Goal: Transaction & Acquisition: Download file/media

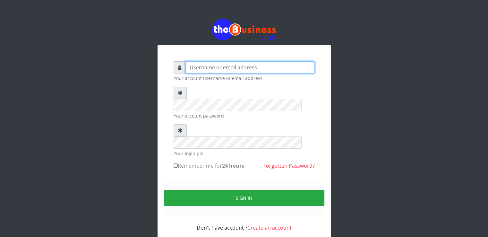
type input "ucheaaron@gmail.com"
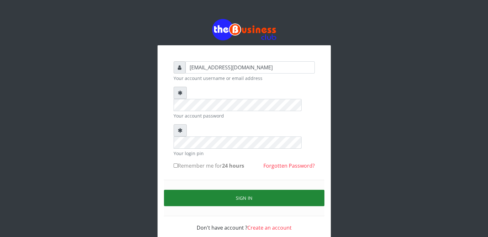
click at [215, 190] on button "Sign in" at bounding box center [244, 198] width 160 height 16
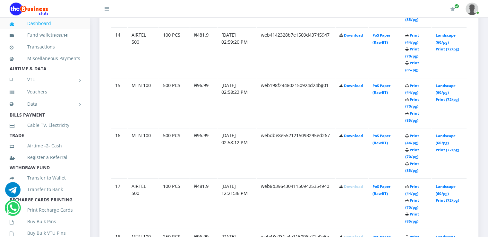
scroll to position [1031, 0]
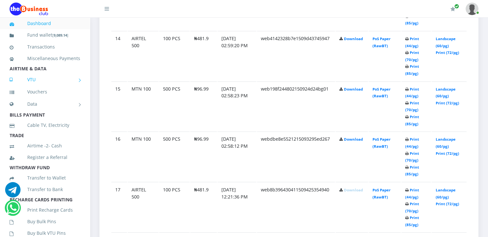
click at [24, 82] on icon at bounding box center [19, 79] width 18 height 4
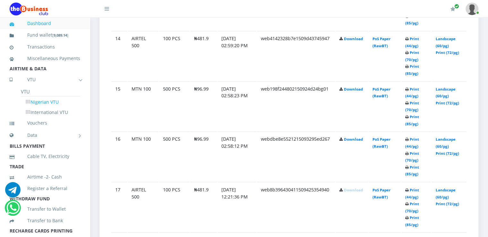
click at [45, 107] on link "Nigerian VTU" at bounding box center [50, 102] width 59 height 11
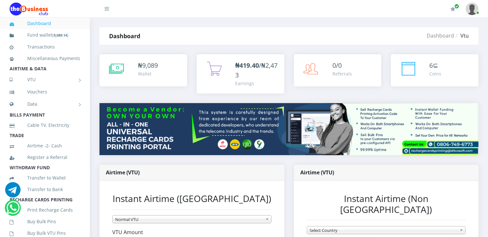
scroll to position [207, 0]
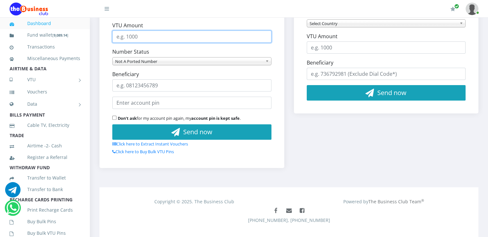
click at [170, 35] on input "VTU Amount" at bounding box center [191, 36] width 159 height 12
type input "1500"
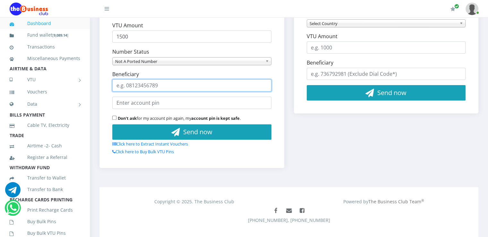
click at [151, 90] on input "Beneficiary" at bounding box center [191, 85] width 159 height 12
type input "07036179993"
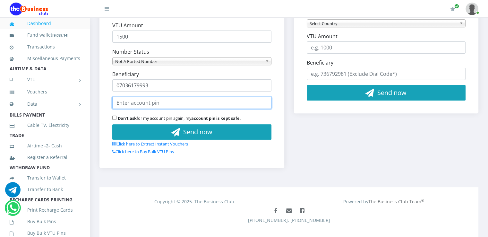
click at [151, 103] on input "text" at bounding box center [191, 103] width 159 height 12
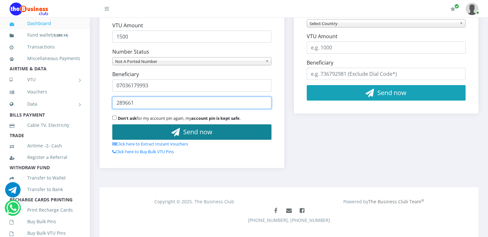
type input "289661"
click at [153, 128] on button "Send now" at bounding box center [191, 131] width 159 height 15
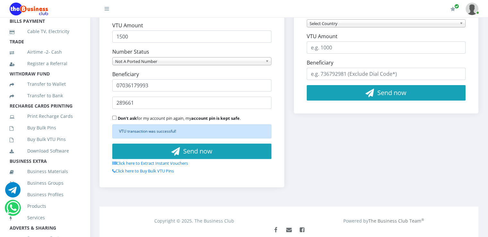
scroll to position [92, 0]
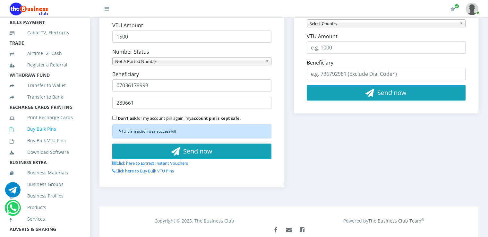
click at [28, 136] on link "Buy Bulk Pins" at bounding box center [45, 129] width 71 height 15
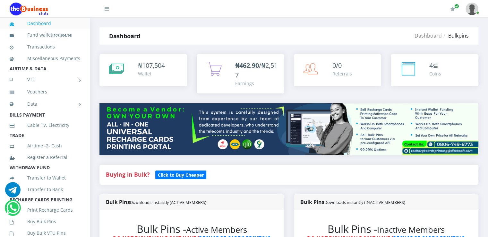
scroll to position [207, 0]
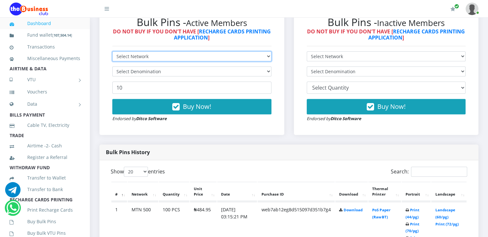
click at [192, 59] on select "Select Network MTN Globacom 9Mobile Airtel" at bounding box center [191, 56] width 159 height 10
select select "MTN"
click at [112, 51] on select "Select Network MTN Globacom 9Mobile Airtel" at bounding box center [191, 56] width 159 height 10
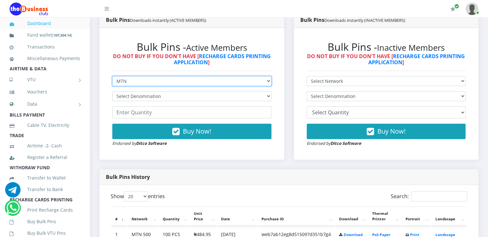
scroll to position [178, 0]
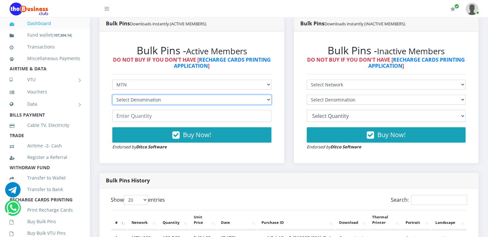
click at [199, 98] on select "Select Denomination MTN NGN100 - ₦96.99 MTN NGN200 - ₦193.98 MTN NGN400 - ₦387.…" at bounding box center [191, 100] width 159 height 10
select select "484.95-500"
click at [112, 95] on select "Select Denomination MTN NGN100 - ₦96.99 MTN NGN200 - ₦193.98 MTN NGN400 - ₦387.…" at bounding box center [191, 100] width 159 height 10
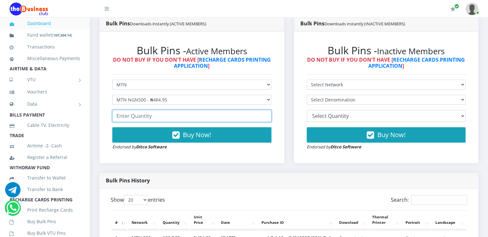
click at [166, 116] on input "number" at bounding box center [191, 116] width 159 height 12
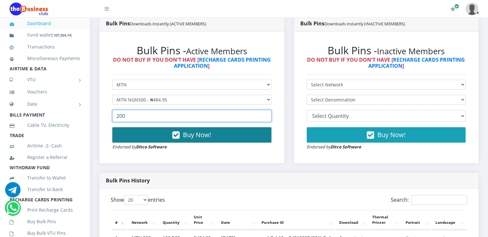
type input "200"
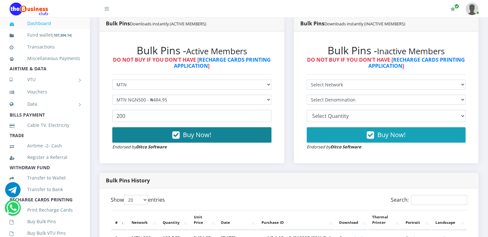
click at [235, 136] on button "Buy Now!" at bounding box center [191, 134] width 159 height 15
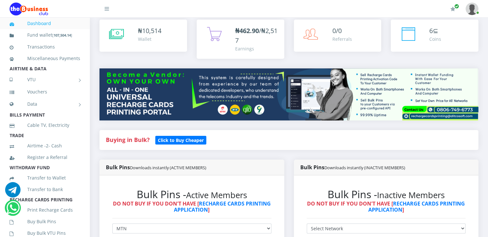
scroll to position [31, 0]
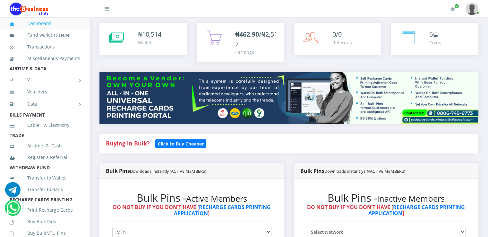
click at [19, 22] on icon at bounding box center [19, 24] width 18 height 4
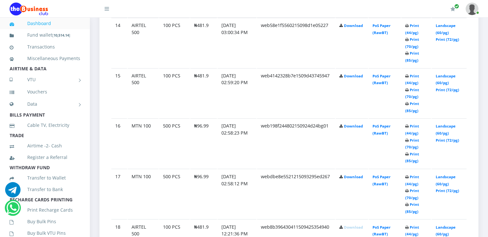
scroll to position [1041, 0]
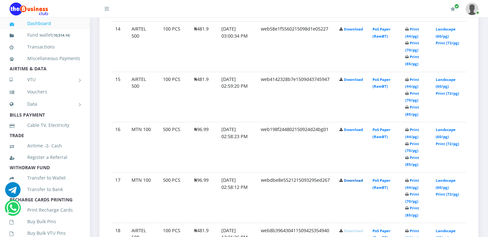
click at [353, 177] on link "Download" at bounding box center [353, 179] width 19 height 5
drag, startPoint x: 303, startPoint y: 131, endPoint x: 330, endPoint y: 132, distance: 27.0
click at [330, 132] on td "web198f244802150924d24bg01" at bounding box center [296, 147] width 78 height 50
click at [346, 139] on td "Download" at bounding box center [352, 147] width 32 height 50
click at [350, 127] on link "Download" at bounding box center [353, 129] width 19 height 5
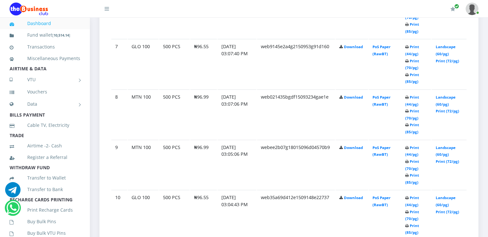
scroll to position [669, 0]
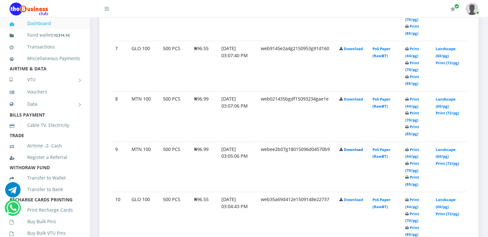
click at [357, 147] on link "Download" at bounding box center [353, 149] width 19 height 5
click at [352, 97] on link "Download" at bounding box center [353, 99] width 19 height 5
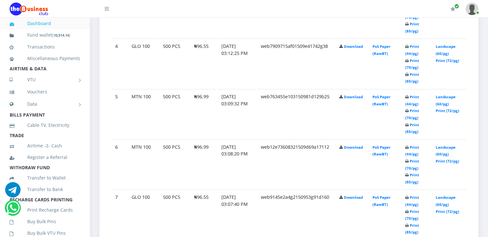
scroll to position [519, 0]
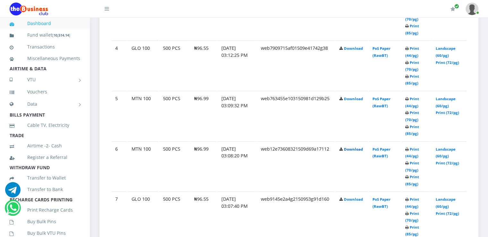
click at [352, 149] on link "Download" at bounding box center [353, 149] width 19 height 5
click at [349, 98] on link "Download" at bounding box center [353, 98] width 19 height 5
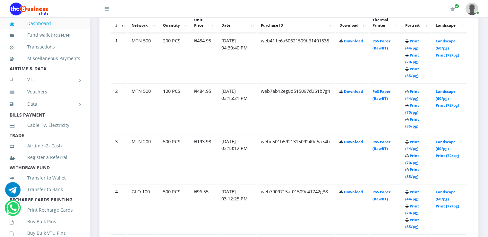
scroll to position [373, 0]
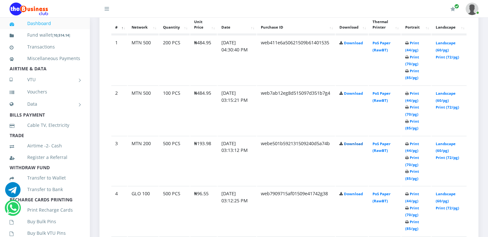
click at [351, 144] on link "Download" at bounding box center [353, 143] width 19 height 5
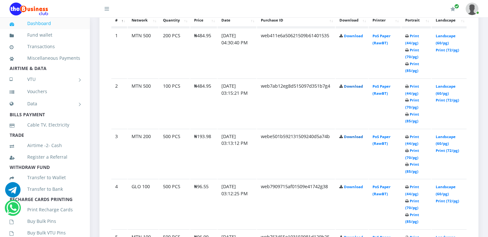
scroll to position [366, 0]
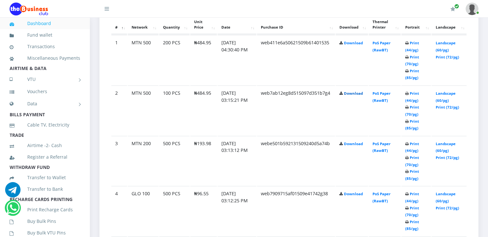
click at [351, 92] on link "Download" at bounding box center [353, 93] width 19 height 5
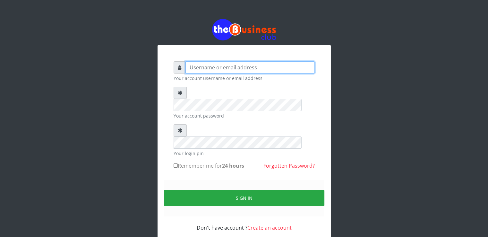
type input "[EMAIL_ADDRESS][DOMAIN_NAME]"
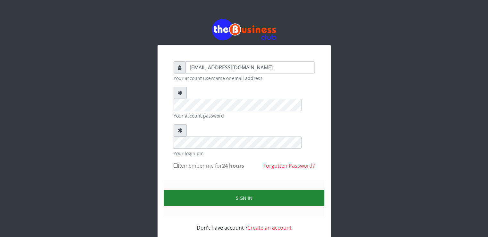
click at [207, 190] on button "Sign in" at bounding box center [244, 198] width 160 height 16
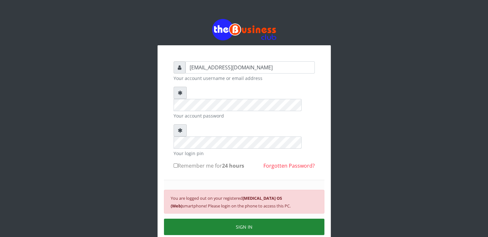
click at [207, 219] on button "SIGN IN" at bounding box center [244, 227] width 160 height 16
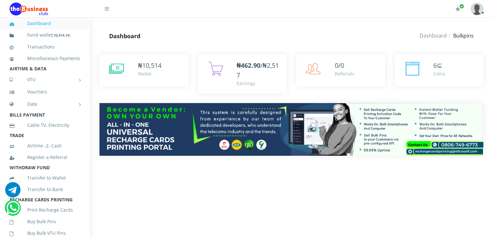
click at [489, 129] on div "₦ 10,514 Wallet" at bounding box center [291, 110] width 403 height 130
click at [493, 143] on div "₦ 10,514 Wallet" at bounding box center [291, 110] width 403 height 130
click at [493, 148] on div "₦ 10,514 Wallet" at bounding box center [291, 110] width 403 height 130
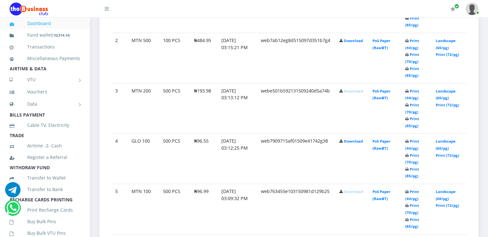
scroll to position [620, 0]
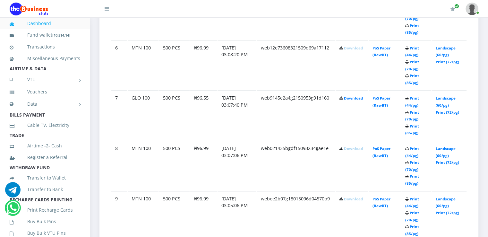
click at [349, 46] on link "Download" at bounding box center [353, 48] width 19 height 5
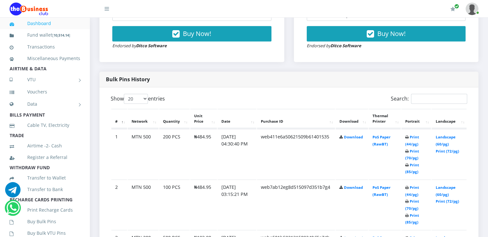
scroll to position [283, 0]
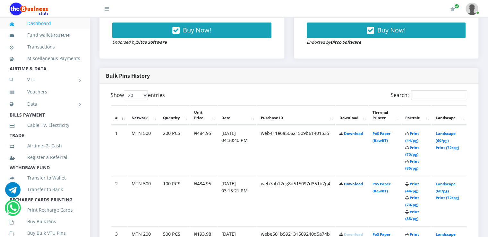
click at [357, 181] on link "Download" at bounding box center [353, 183] width 19 height 5
click at [356, 133] on link "Download" at bounding box center [353, 133] width 19 height 5
drag, startPoint x: 488, startPoint y: 83, endPoint x: 493, endPoint y: 92, distance: 10.2
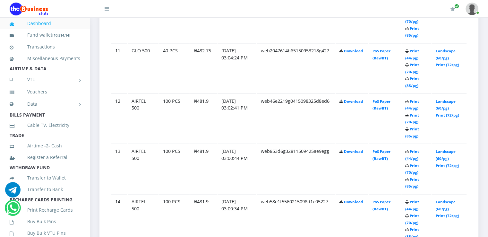
scroll to position [873, 0]
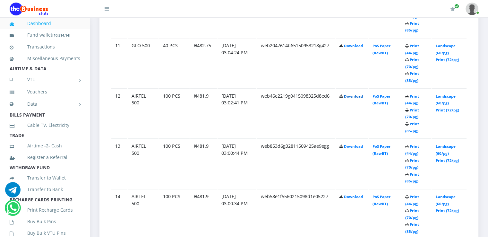
click at [349, 94] on link "Download" at bounding box center [353, 96] width 19 height 5
click at [351, 144] on link "Download" at bounding box center [353, 146] width 19 height 5
click at [351, 194] on link "Download" at bounding box center [353, 196] width 19 height 5
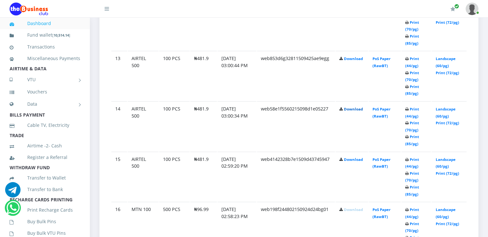
scroll to position [965, 0]
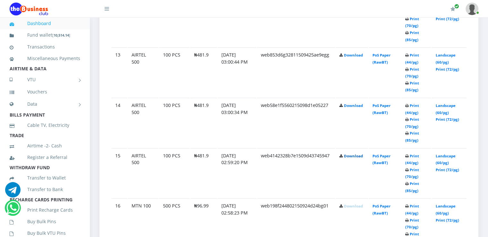
click at [360, 153] on link "Download" at bounding box center [353, 155] width 19 height 5
